Goal: Information Seeking & Learning: Find specific fact

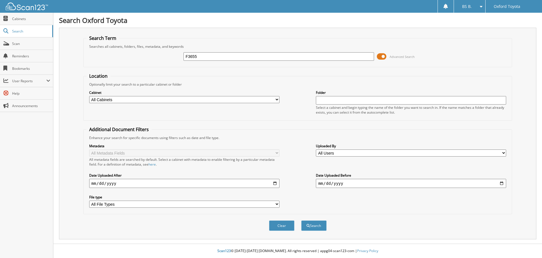
type input "F3655"
click at [301, 220] on button "Search" at bounding box center [313, 225] width 25 height 10
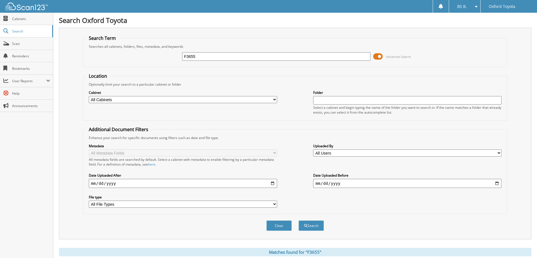
click at [376, 52] on div "F3655 Advanced Search" at bounding box center [295, 56] width 419 height 15
click at [377, 58] on span at bounding box center [379, 56] width 10 height 8
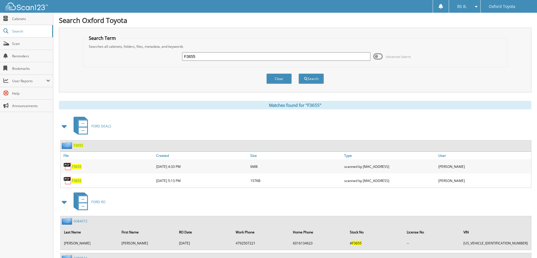
click at [74, 180] on span "F3655" at bounding box center [77, 180] width 10 height 5
click at [80, 166] on span "F3655" at bounding box center [77, 166] width 10 height 5
